Goal: Information Seeking & Learning: Ask a question

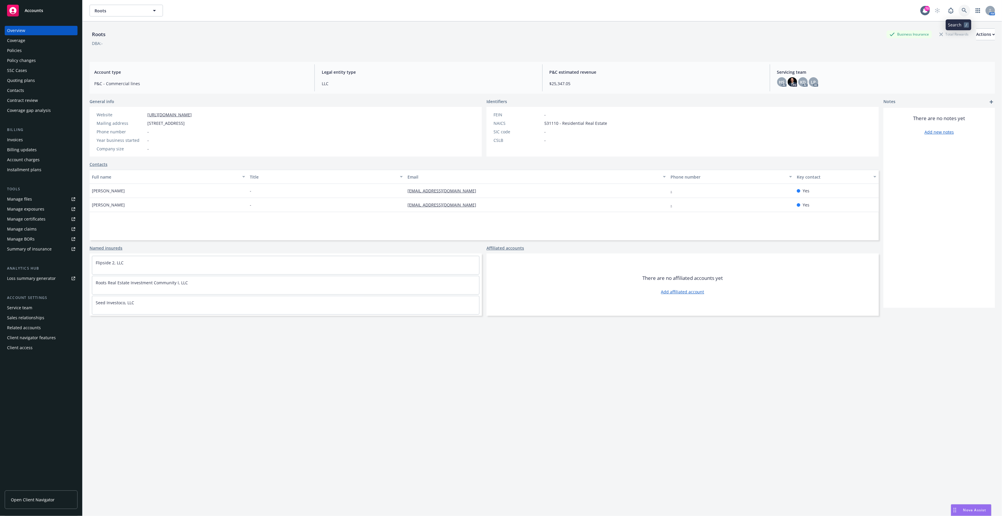
click at [962, 10] on icon at bounding box center [964, 10] width 5 height 5
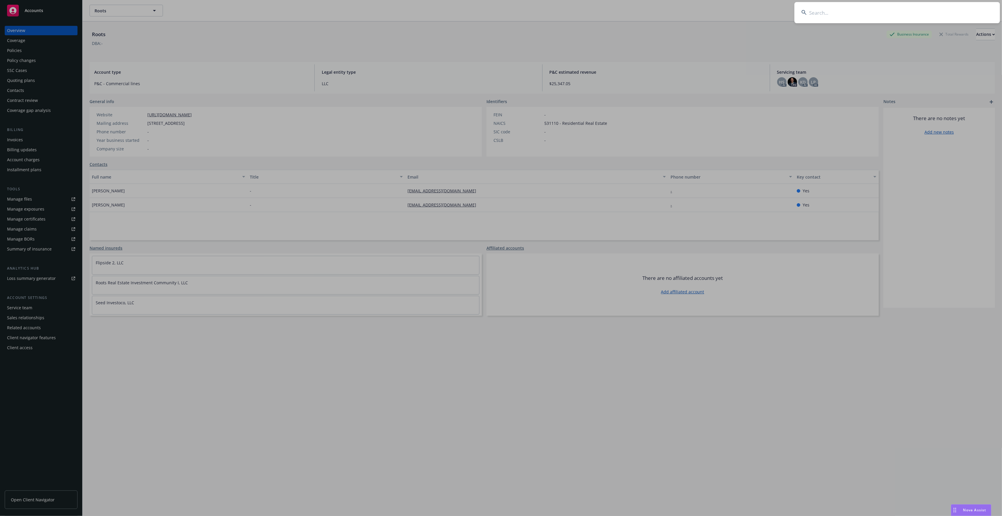
click at [818, 11] on input at bounding box center [896, 12] width 205 height 21
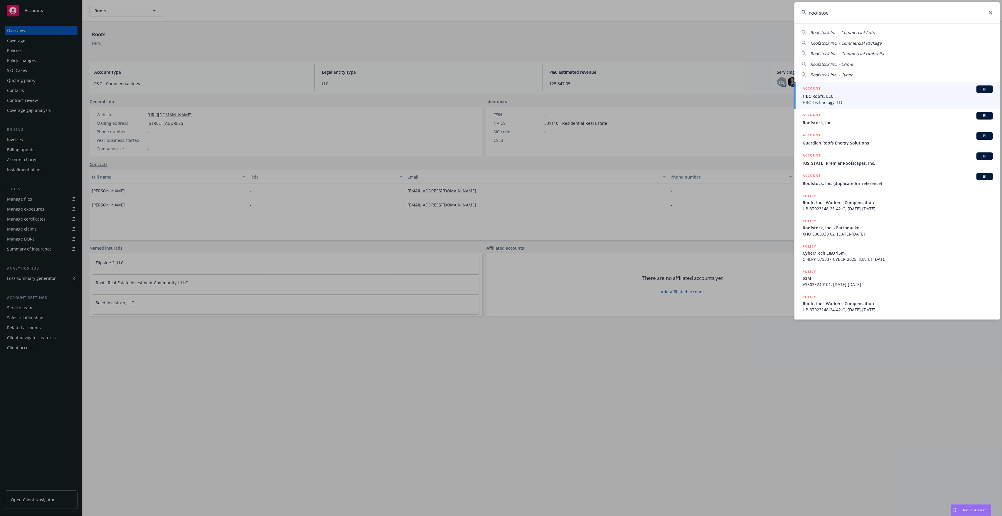
type input "roofstock"
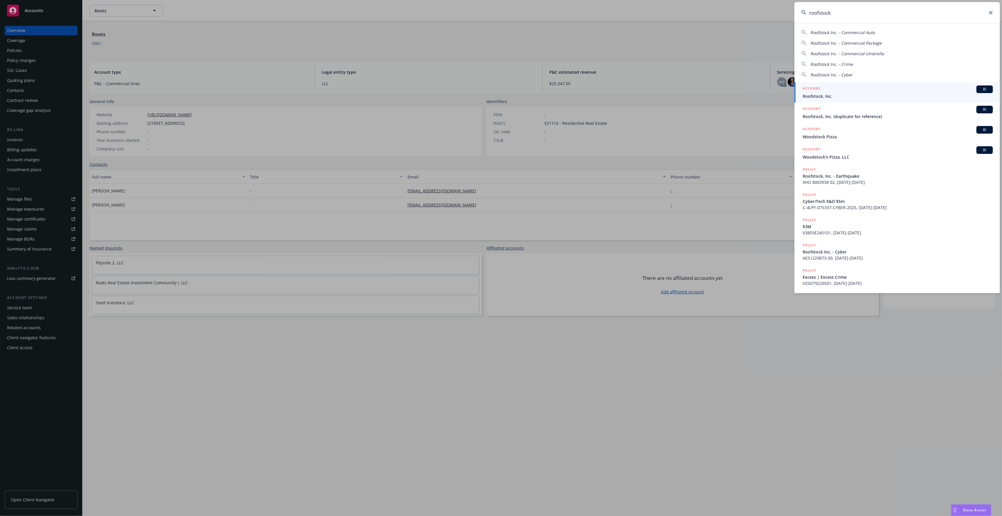
click at [833, 97] on span "Roofstock, Inc." at bounding box center [897, 96] width 190 height 6
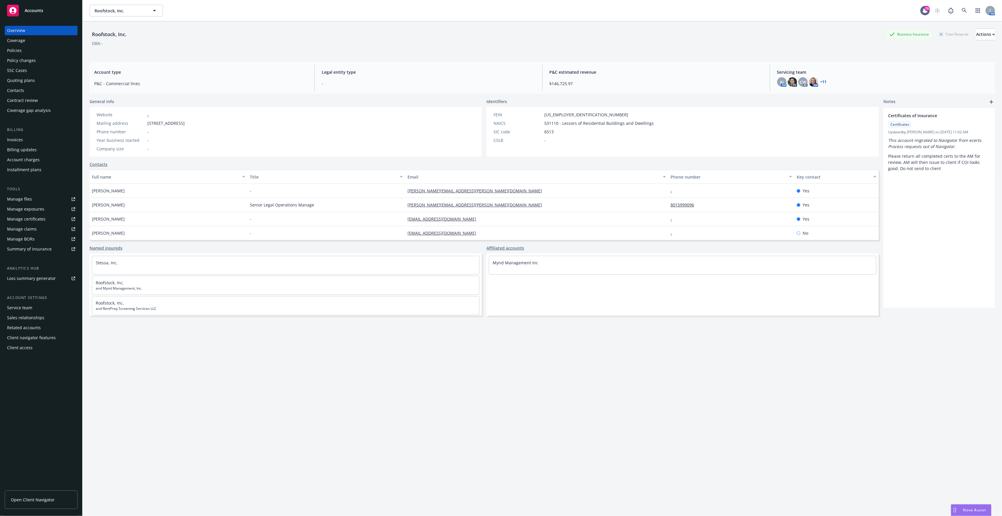
click at [29, 60] on div "Policy changes" at bounding box center [21, 60] width 29 height 9
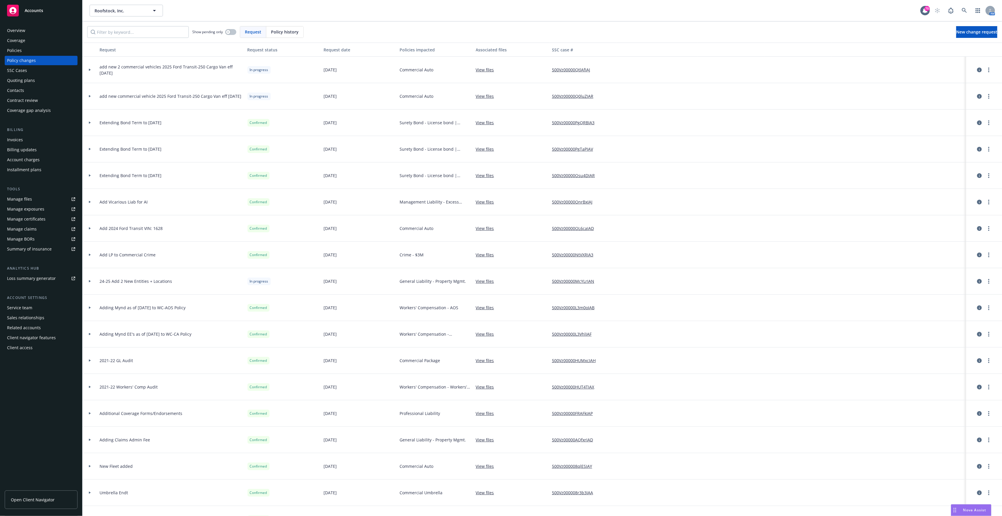
click at [23, 198] on div "Manage files" at bounding box center [19, 198] width 25 height 9
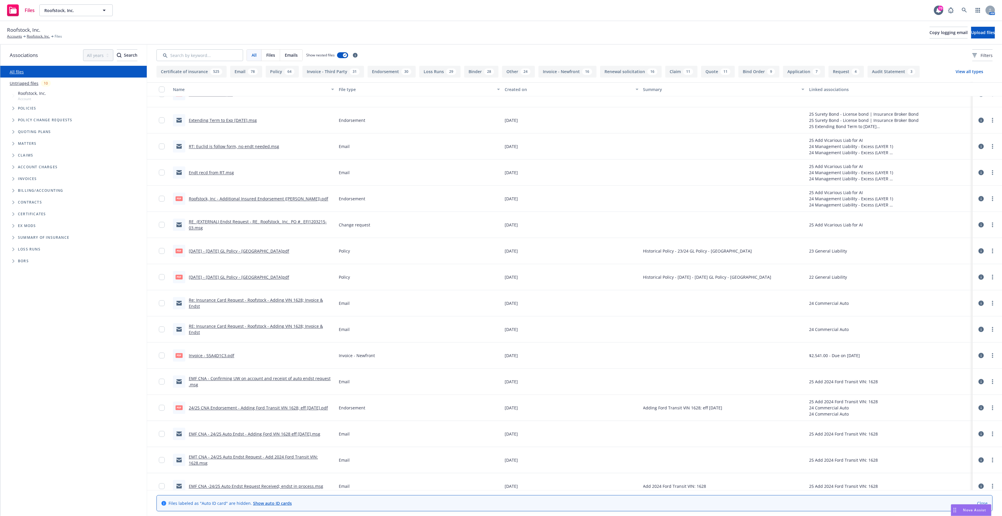
scroll to position [1604, 0]
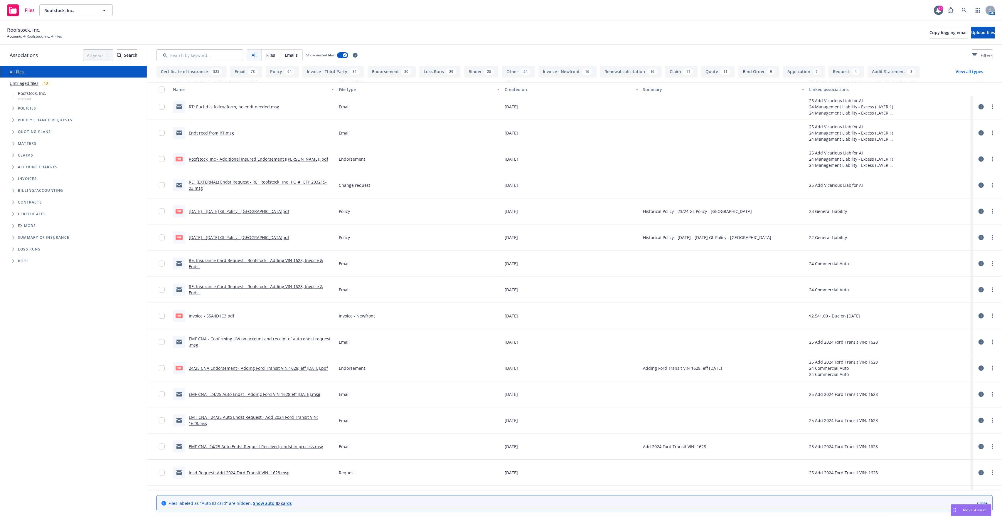
click at [235, 338] on link "EMF CNA - Confirming UW on account and receipt of auto endst request .msg" at bounding box center [260, 342] width 142 height 12
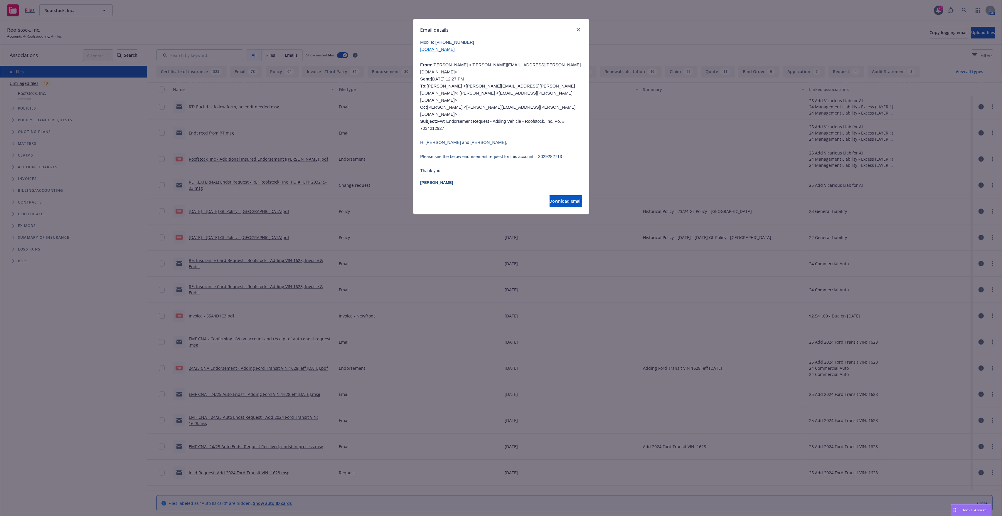
scroll to position [195, 0]
click at [580, 29] on link "close" at bounding box center [578, 29] width 7 height 7
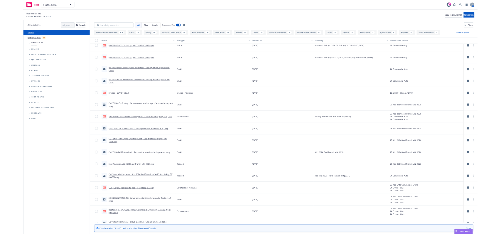
scroll to position [1722, 0]
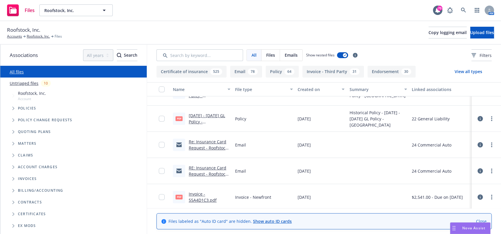
click at [461, 227] on div "Nova Assist" at bounding box center [474, 227] width 33 height 5
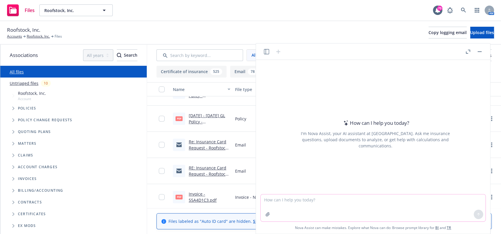
click at [303, 198] on textarea at bounding box center [373, 207] width 225 height 27
type textarea "Hi [PERSON_NAME]. Can you tell me what an increased period of restoration is on…"
click at [476, 214] on icon at bounding box center [478, 214] width 4 height 4
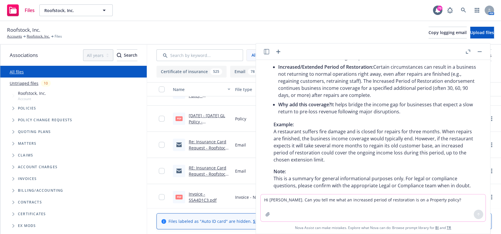
scroll to position [141, 0]
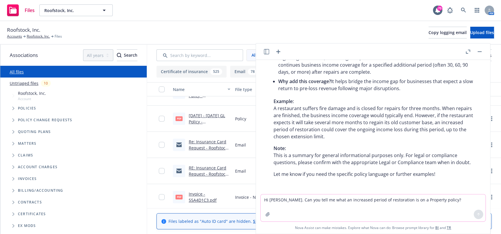
click at [323, 203] on textarea "Hi [PERSON_NAME]. Can you tell me what an increased period of restoration is on…" at bounding box center [373, 207] width 225 height 27
type textarea "Thank you. Will this always show up as an endorsement?"
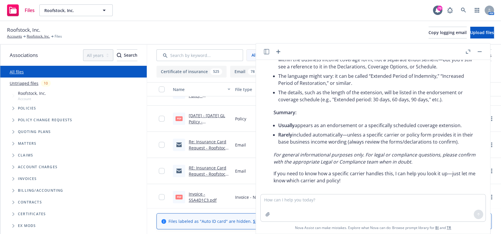
scroll to position [401, 0]
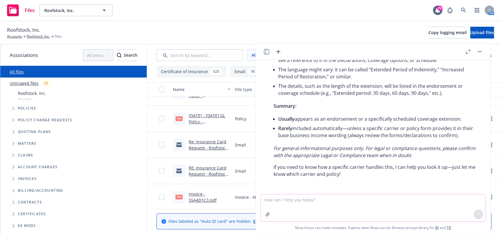
click at [373, 199] on textarea at bounding box center [373, 207] width 225 height 27
type textarea "Thank you. Are rental income and business income interchangeable terms in a pro…"
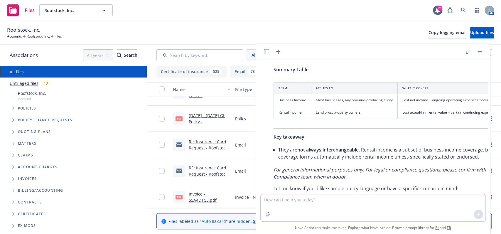
scroll to position [773, 0]
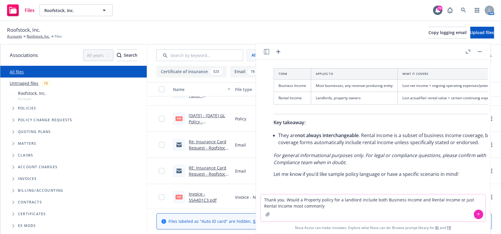
type textarea "Thank you. Would a Property policy for a landlord include both Business Income …"
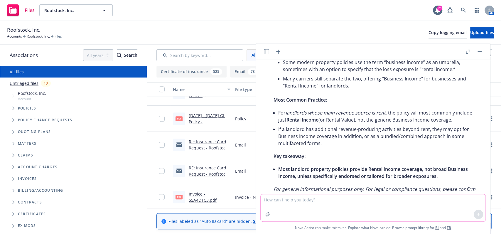
scroll to position [1080, 0]
